Goal: Check status

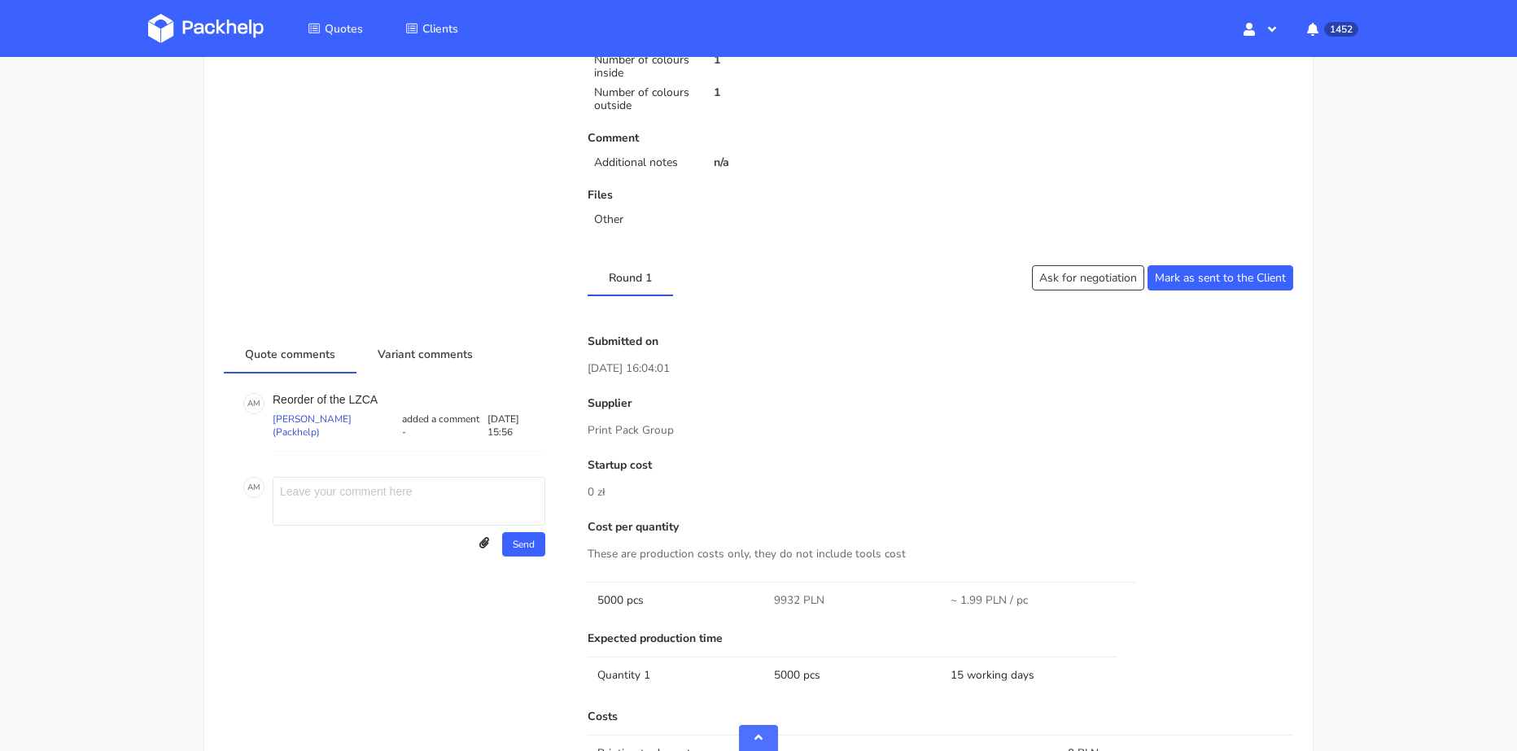
scroll to position [81, 0]
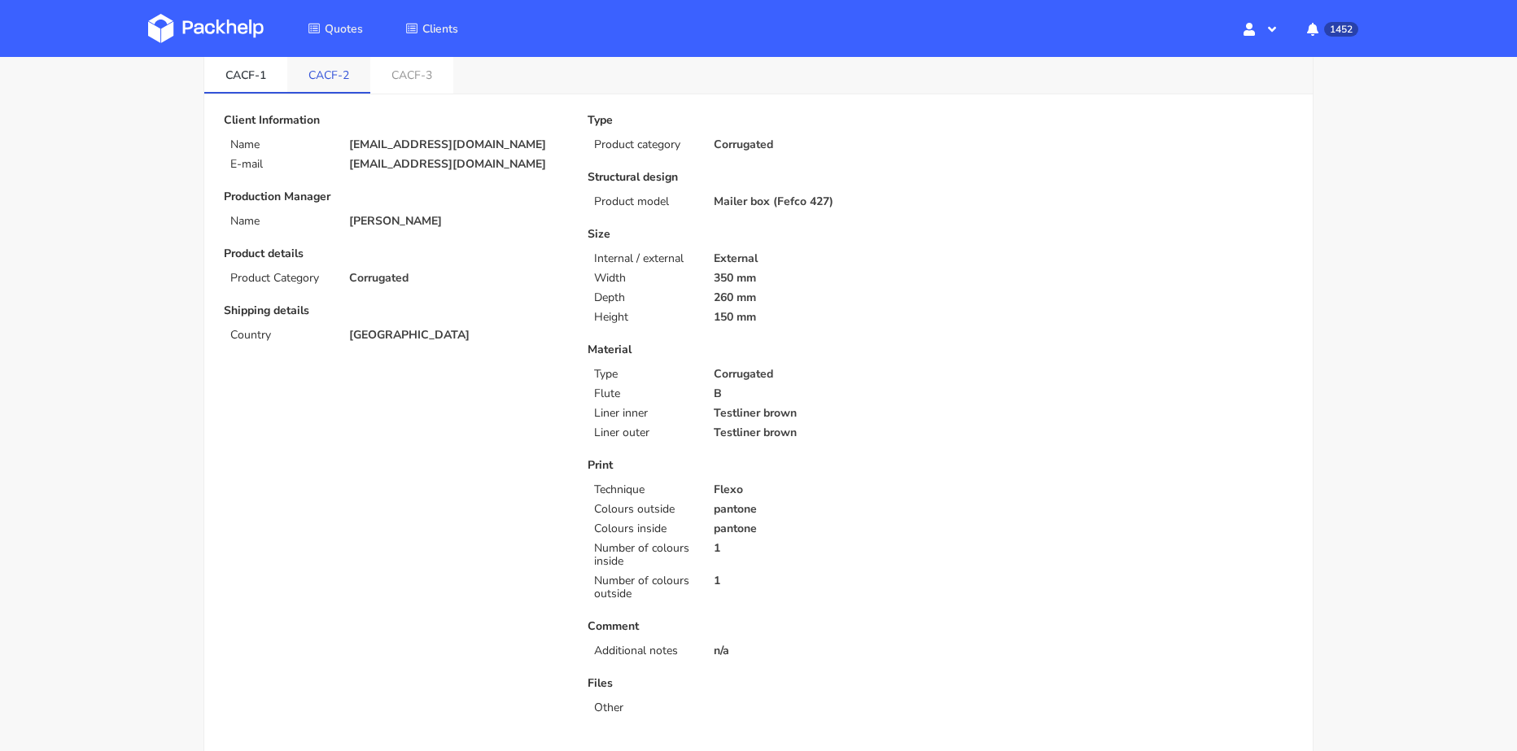
click at [335, 76] on link "CACF-2" at bounding box center [328, 74] width 83 height 36
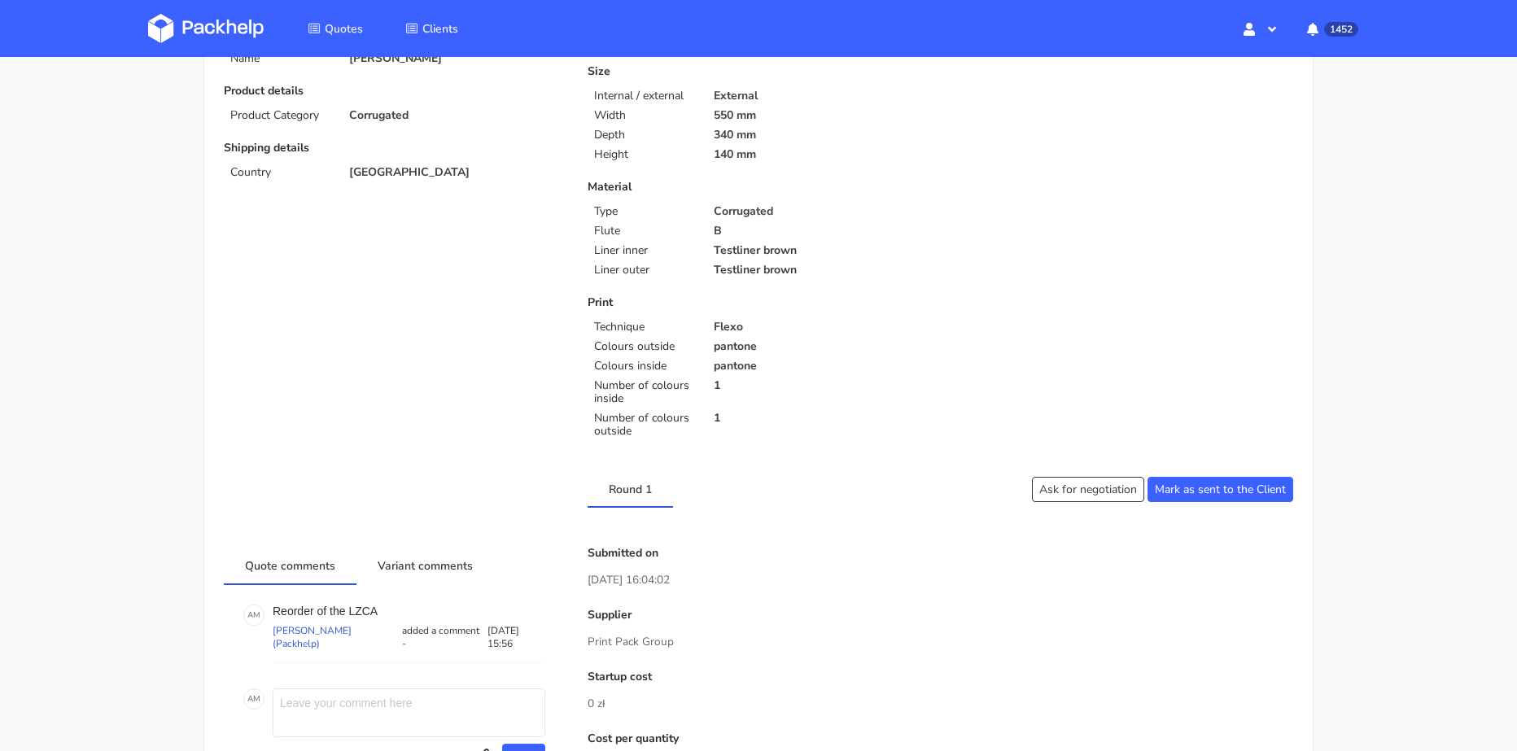
scroll to position [0, 0]
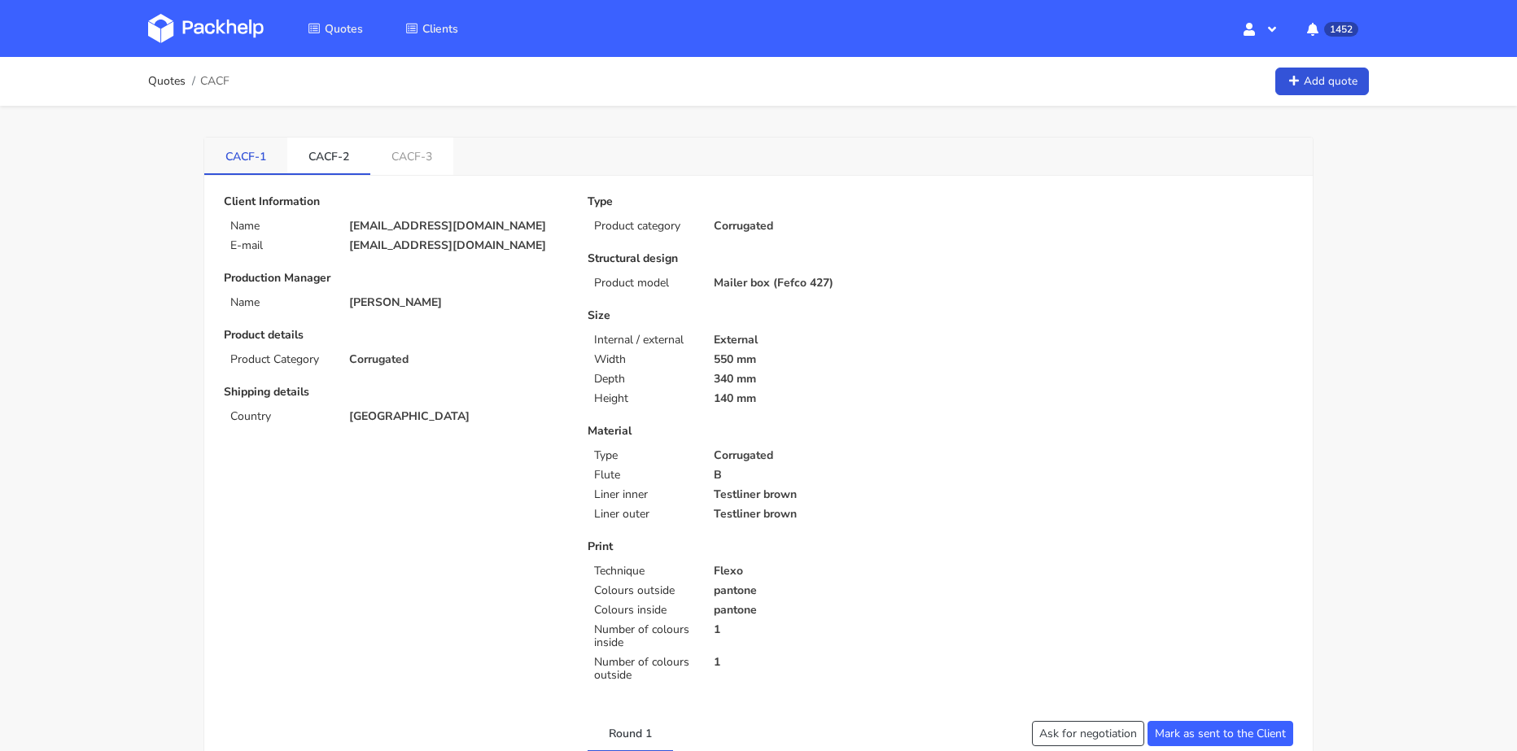
click at [265, 164] on link "CACF-1" at bounding box center [245, 156] width 83 height 36
click at [335, 165] on link "CACF-2" at bounding box center [328, 156] width 83 height 36
click at [422, 168] on link "CACF-3" at bounding box center [411, 156] width 83 height 36
